Goal: Task Accomplishment & Management: Complete application form

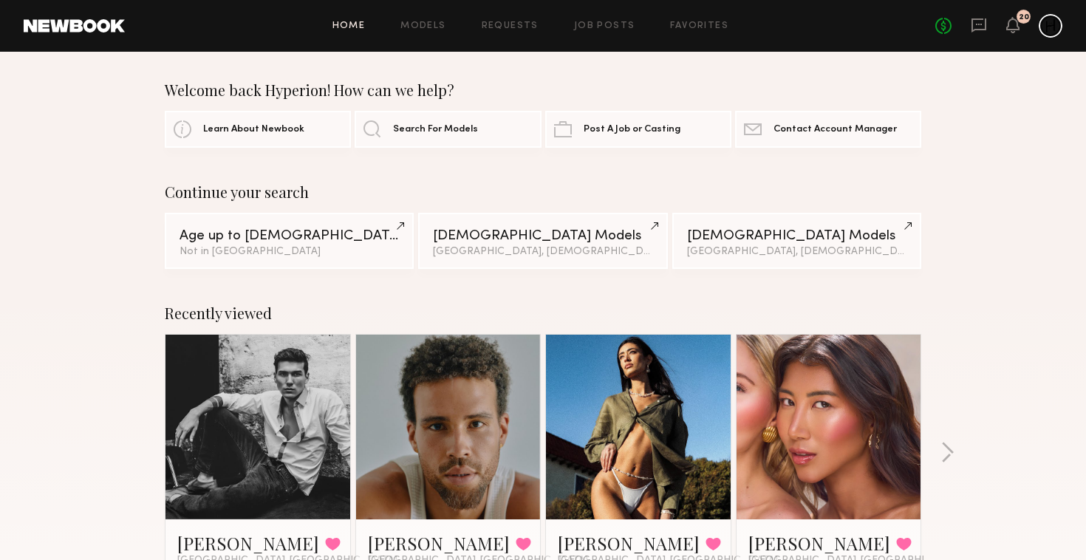
click at [598, 33] on div "Home Models Requests Job Posts Favorites Sign Out No fees up to $5,000 20" at bounding box center [593, 26] width 937 height 24
click at [608, 29] on link "Job Posts" at bounding box center [604, 26] width 61 height 10
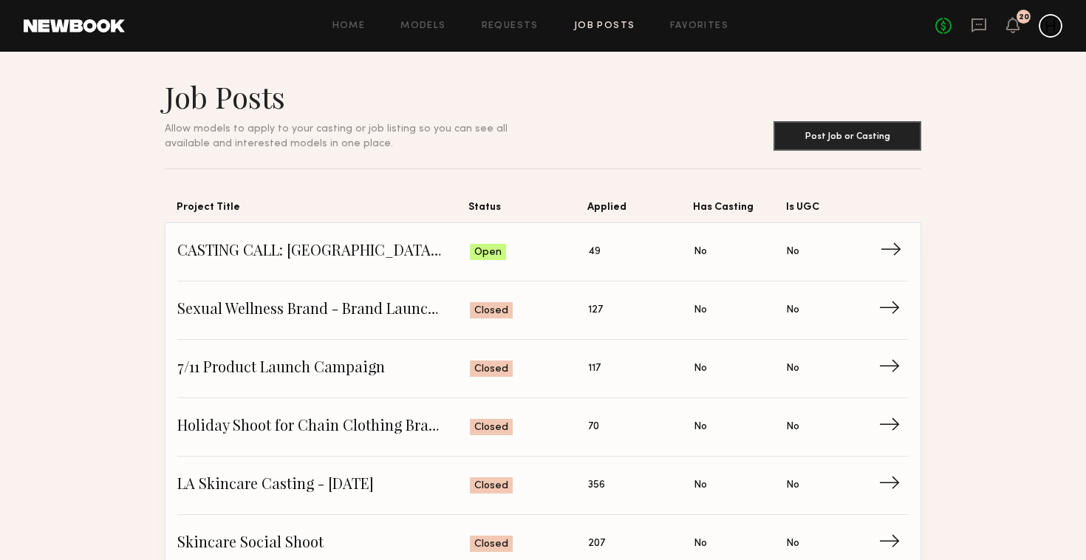
click at [595, 268] on link "CASTING CALL: [GEOGRAPHIC_DATA] LOCAL TALENT - REAL FAMILIES Status: Open Appli…" at bounding box center [542, 252] width 731 height 58
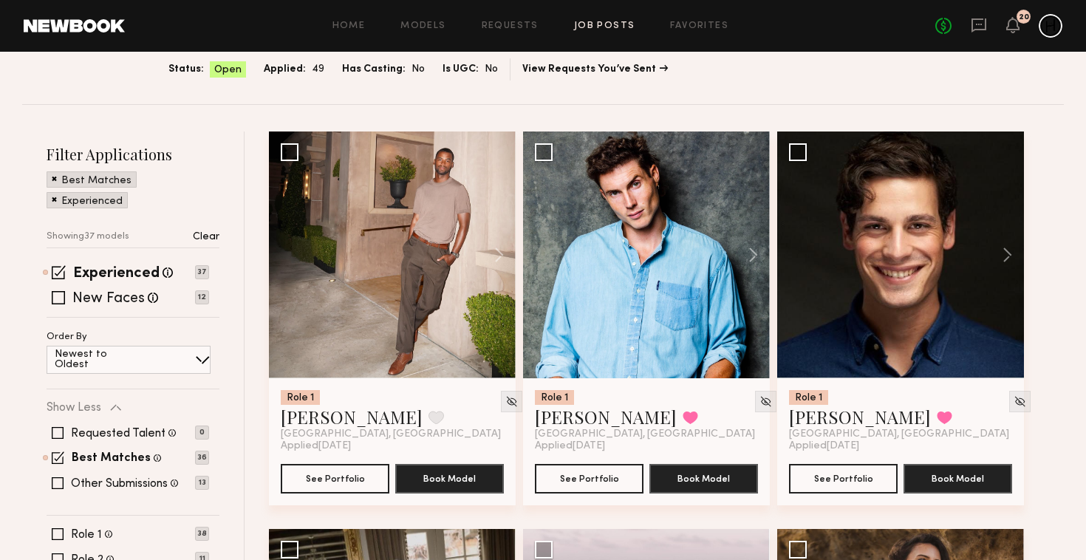
scroll to position [228, 0]
